Goal: Find specific page/section: Find specific page/section

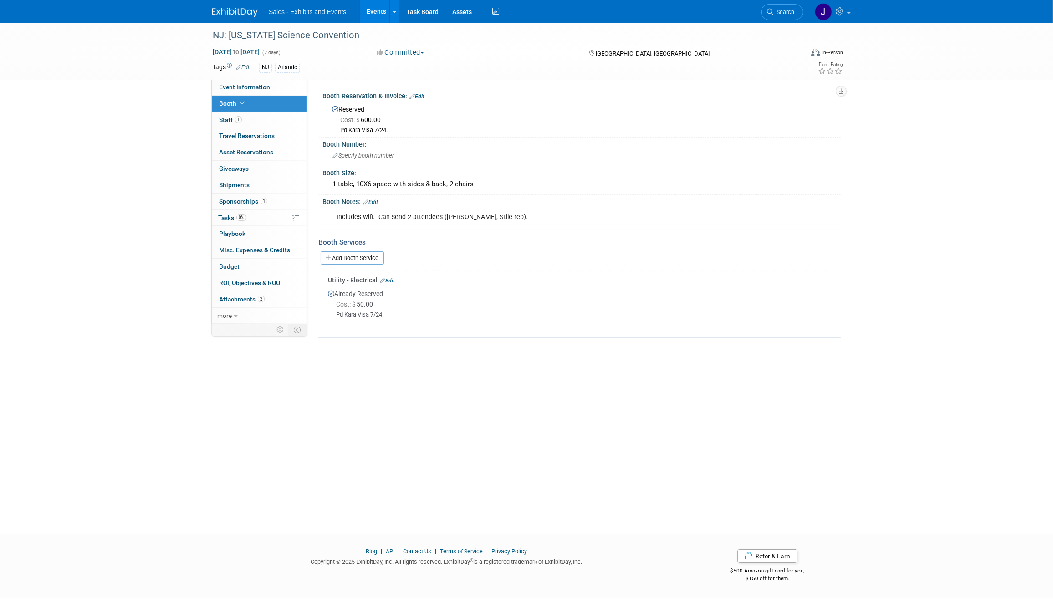
click at [221, 13] on img at bounding box center [235, 12] width 46 height 9
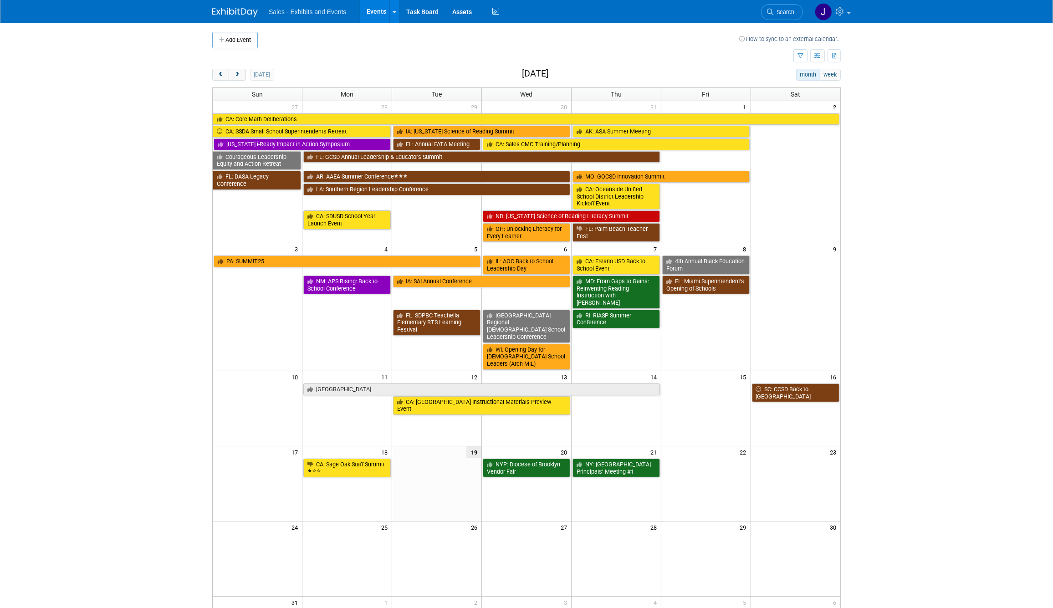
click at [398, 72] on div "today month week August 2025" at bounding box center [526, 75] width 629 height 12
click at [240, 81] on button "next" at bounding box center [237, 75] width 17 height 12
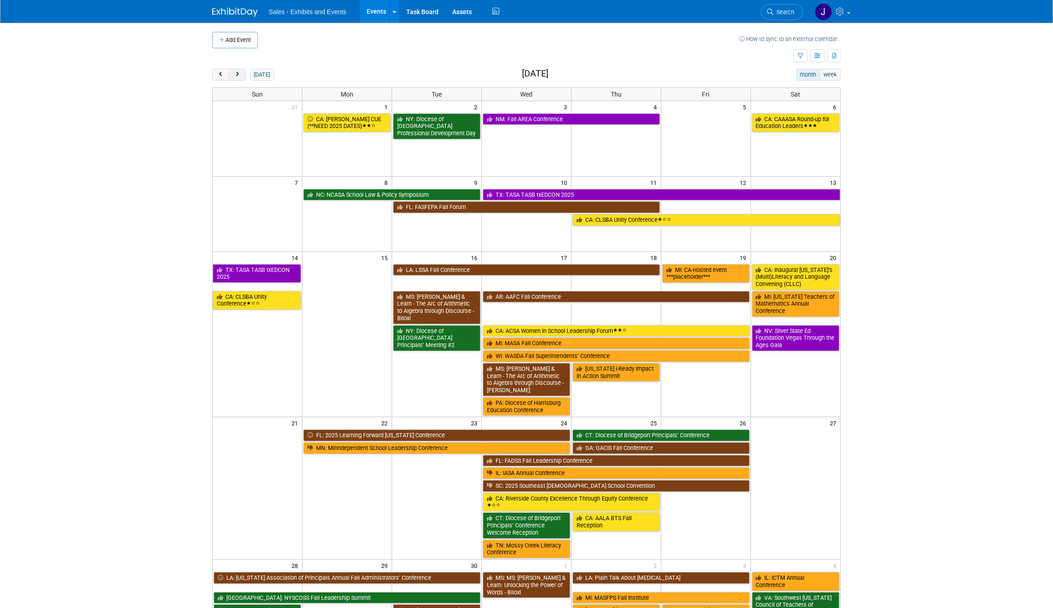
click at [237, 72] on span "next" at bounding box center [237, 75] width 7 height 6
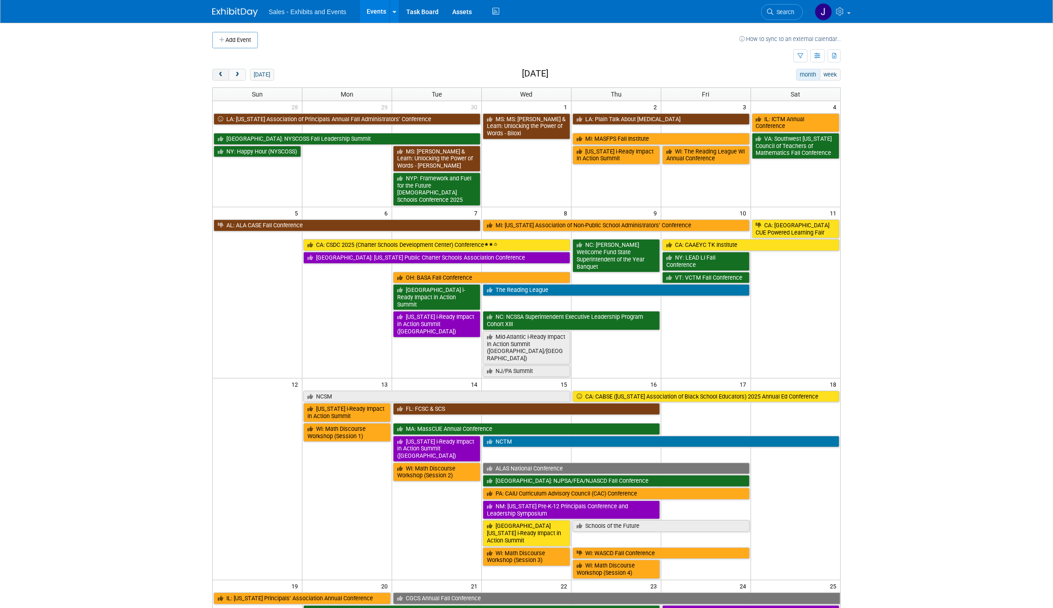
click at [226, 73] on button "prev" at bounding box center [220, 75] width 17 height 12
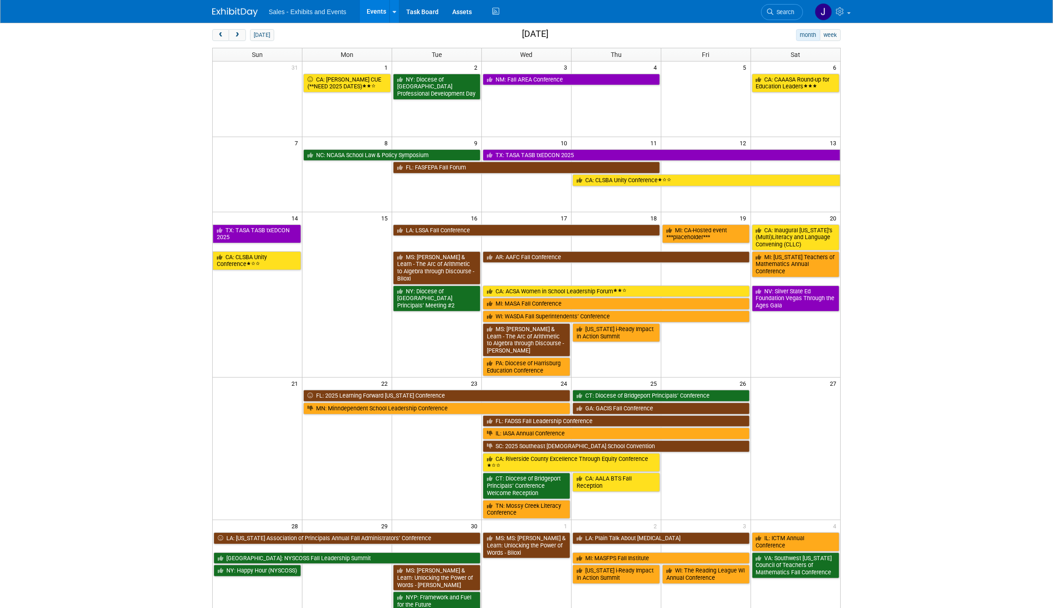
scroll to position [15, 0]
